Goal: Information Seeking & Learning: Learn about a topic

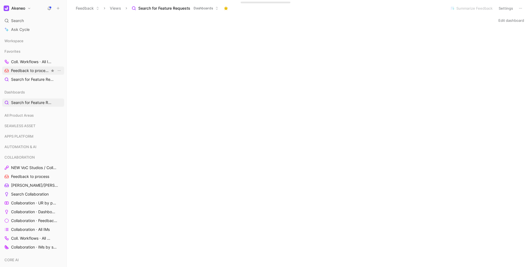
click at [40, 71] on span "Feedback to process COLLABORATION" at bounding box center [30, 71] width 39 height 6
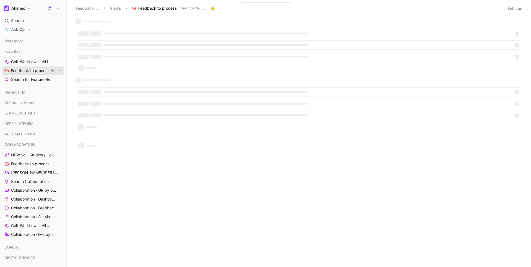
click at [40, 71] on span "Feedback to process COLLABORATION" at bounding box center [30, 71] width 39 height 6
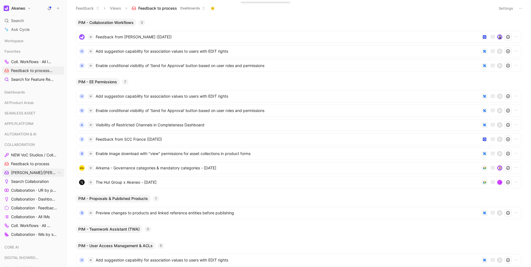
click at [27, 173] on span "[PERSON_NAME]/[PERSON_NAME] Calls" at bounding box center [33, 173] width 45 height 6
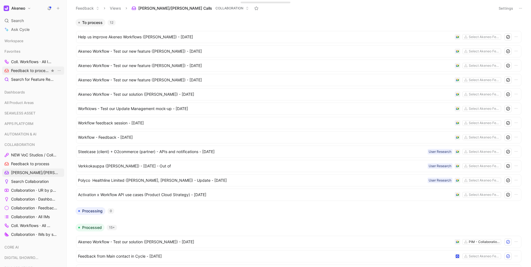
click at [41, 69] on span "Feedback to process COLLABORATION" at bounding box center [30, 71] width 39 height 6
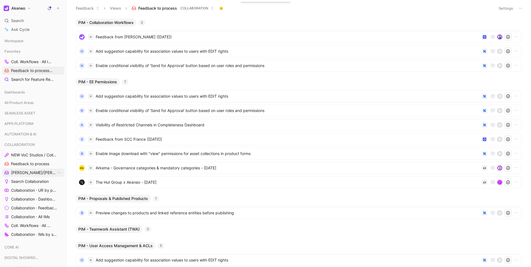
click at [46, 174] on span "[PERSON_NAME]/[PERSON_NAME] Calls" at bounding box center [33, 173] width 45 height 6
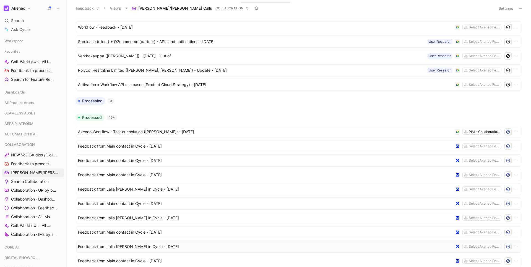
scroll to position [222, 0]
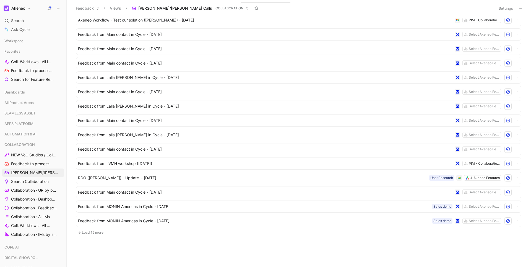
click at [93, 232] on button "Load 15 more" at bounding box center [298, 233] width 445 height 7
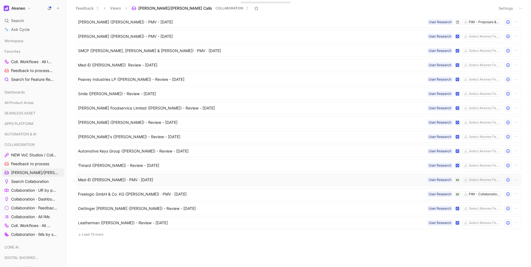
scroll to position [438, 0]
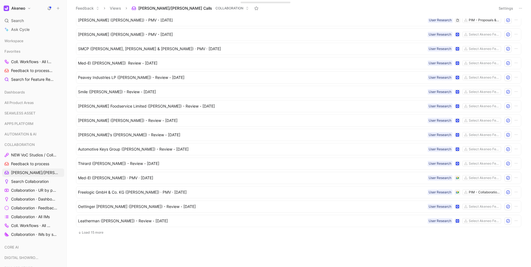
click at [91, 230] on button "Load 15 more" at bounding box center [298, 233] width 445 height 7
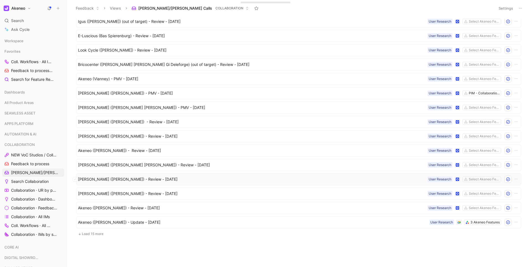
scroll to position [653, 0]
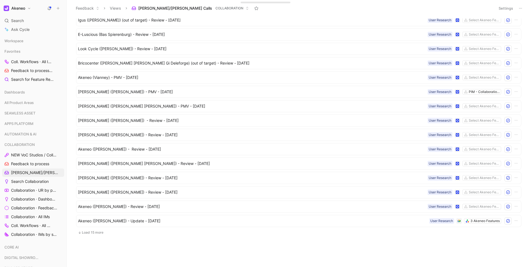
click at [88, 235] on button "Load 15 more" at bounding box center [298, 233] width 445 height 7
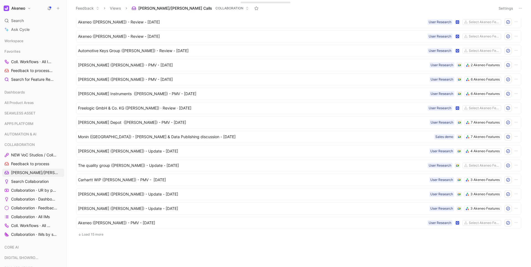
scroll to position [864, 0]
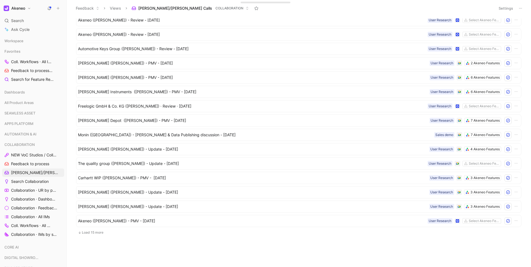
click at [86, 232] on button "Load 15 more" at bounding box center [298, 233] width 445 height 7
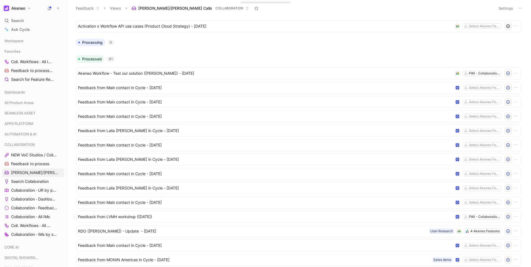
scroll to position [0, 0]
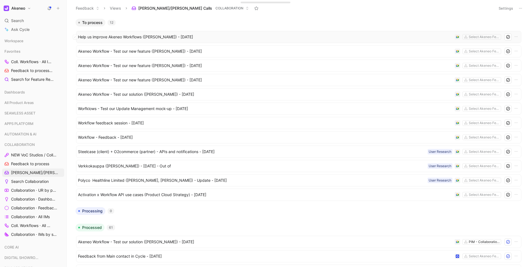
click at [149, 35] on span "Help us improve Akeneo Workflows ([PERSON_NAME]) - [DATE]" at bounding box center [265, 37] width 374 height 7
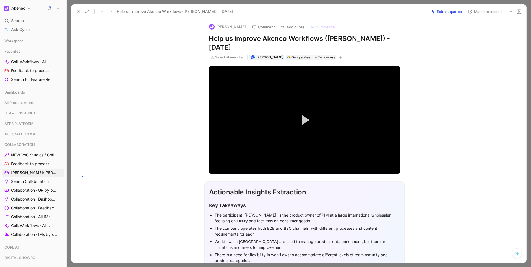
click at [80, 13] on icon at bounding box center [78, 11] width 4 height 4
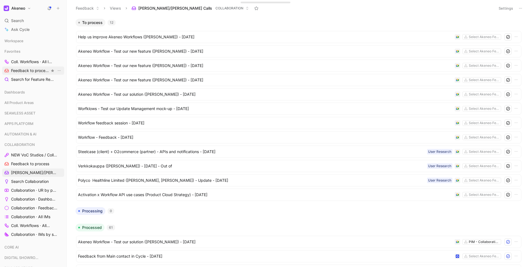
click at [33, 72] on span "Feedback to process COLLABORATION" at bounding box center [30, 71] width 39 height 6
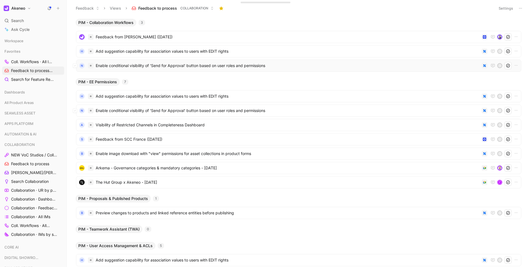
click at [131, 67] on span "Enable conditional visibility of 'Send for Approval' button based on user roles…" at bounding box center [288, 65] width 384 height 7
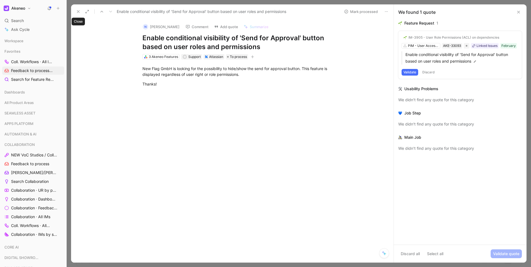
click at [78, 14] on button at bounding box center [78, 12] width 8 height 8
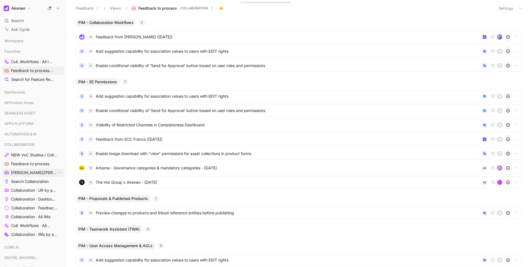
click at [36, 171] on span "[PERSON_NAME]/[PERSON_NAME] Calls" at bounding box center [33, 173] width 45 height 6
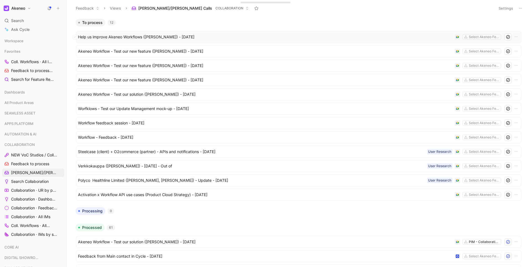
click at [155, 37] on span "Help us improve Akeneo Workflows ([PERSON_NAME]) - [DATE]" at bounding box center [265, 37] width 374 height 7
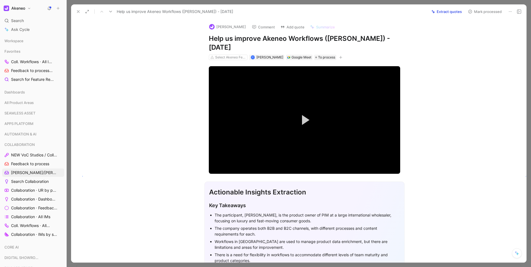
click at [289, 29] on button "Add quote" at bounding box center [292, 27] width 29 height 8
click at [438, 13] on button "Extract quotes" at bounding box center [446, 12] width 35 height 8
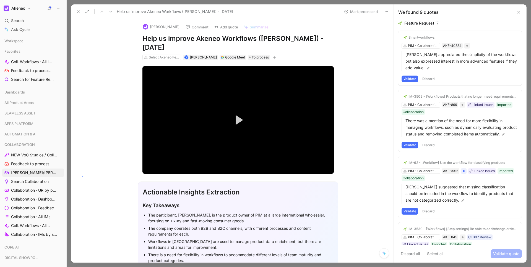
click at [81, 13] on button at bounding box center [78, 12] width 8 height 8
